Goal: Task Accomplishment & Management: Use online tool/utility

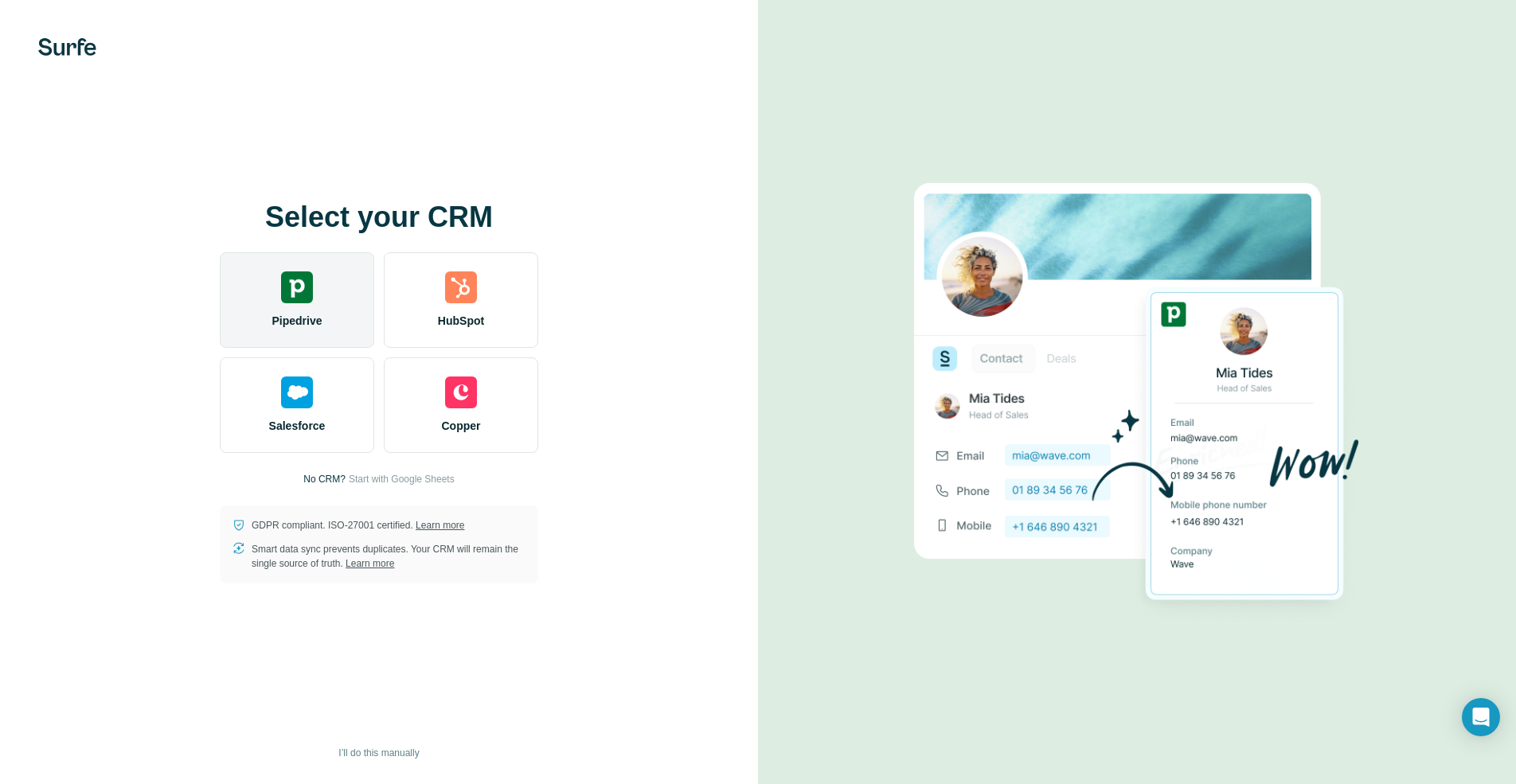
click at [257, 296] on div "Pipedrive" at bounding box center [296, 300] width 154 height 96
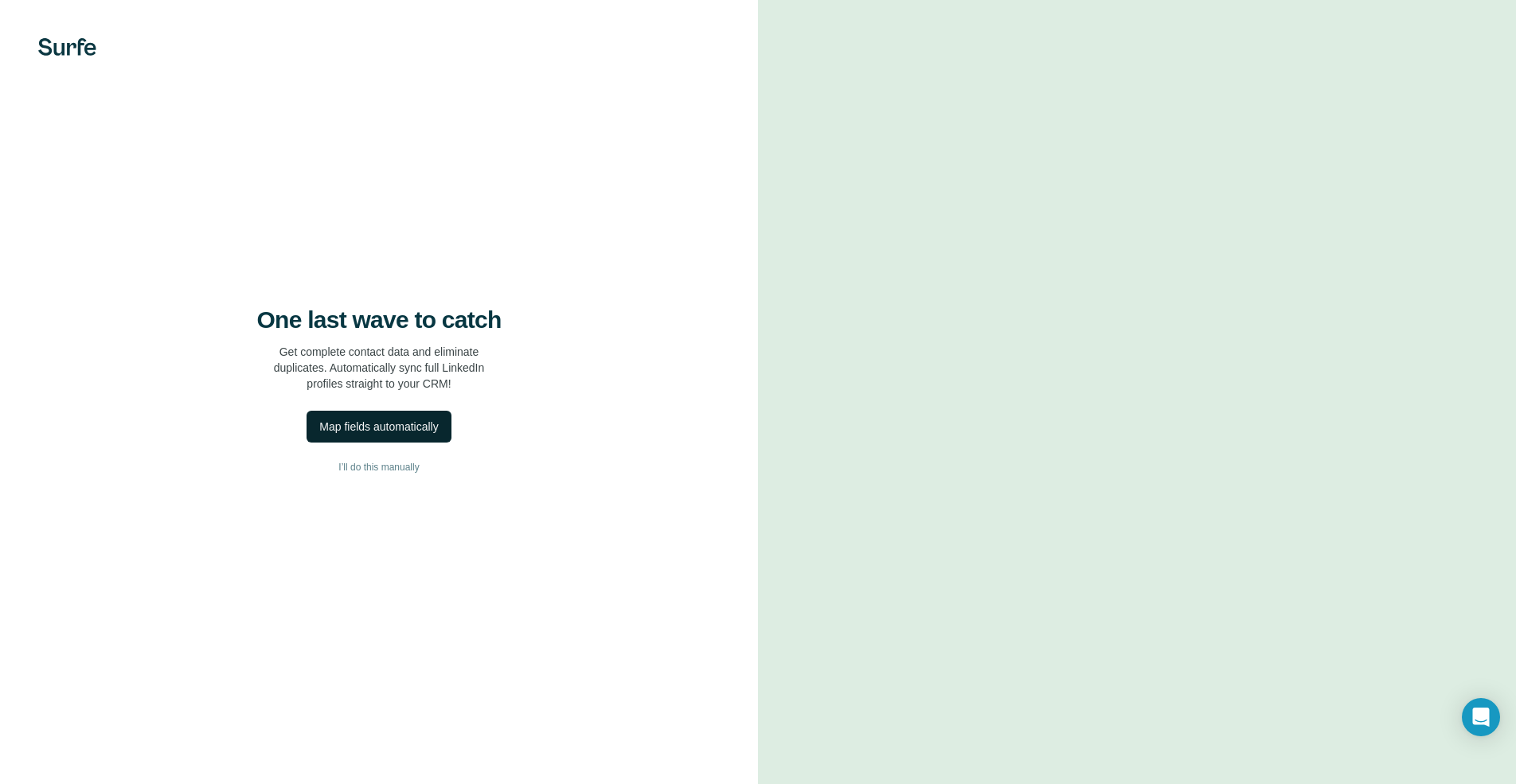
click at [380, 422] on div "Map fields automatically" at bounding box center [378, 426] width 119 height 16
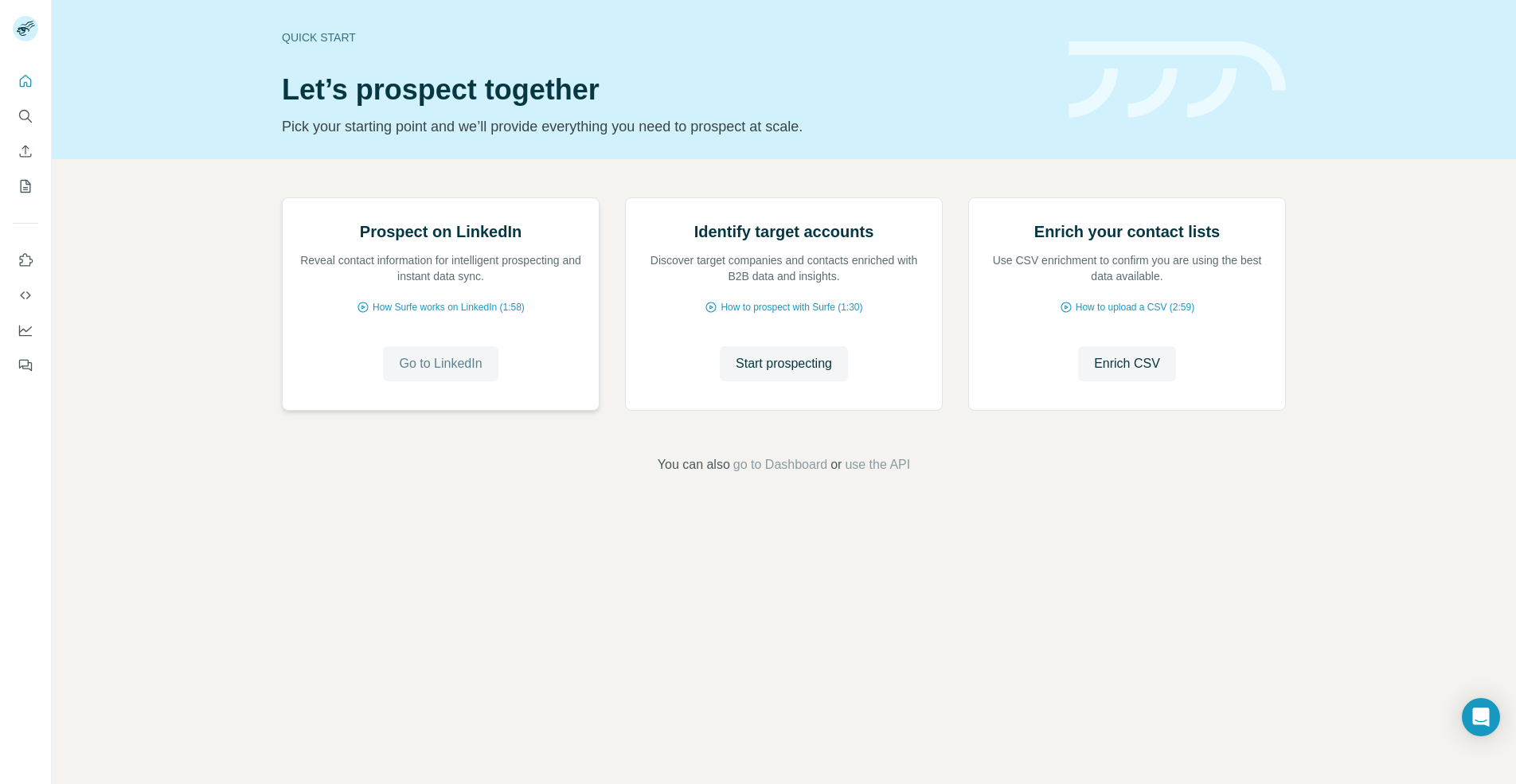
click at [428, 373] on span "Go to LinkedIn" at bounding box center [440, 364] width 83 height 19
